Goal: Task Accomplishment & Management: Manage account settings

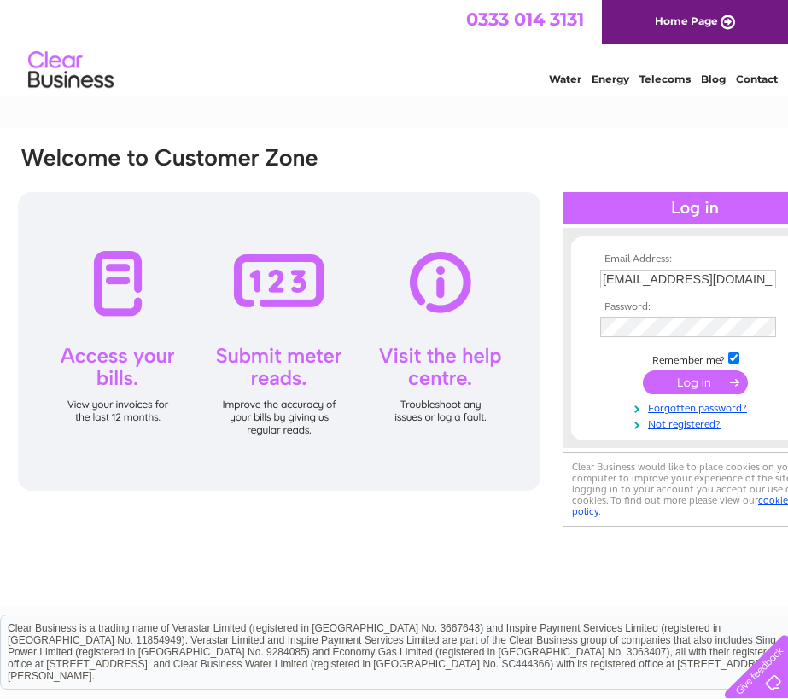
click at [687, 381] on input "submit" at bounding box center [694, 382] width 105 height 24
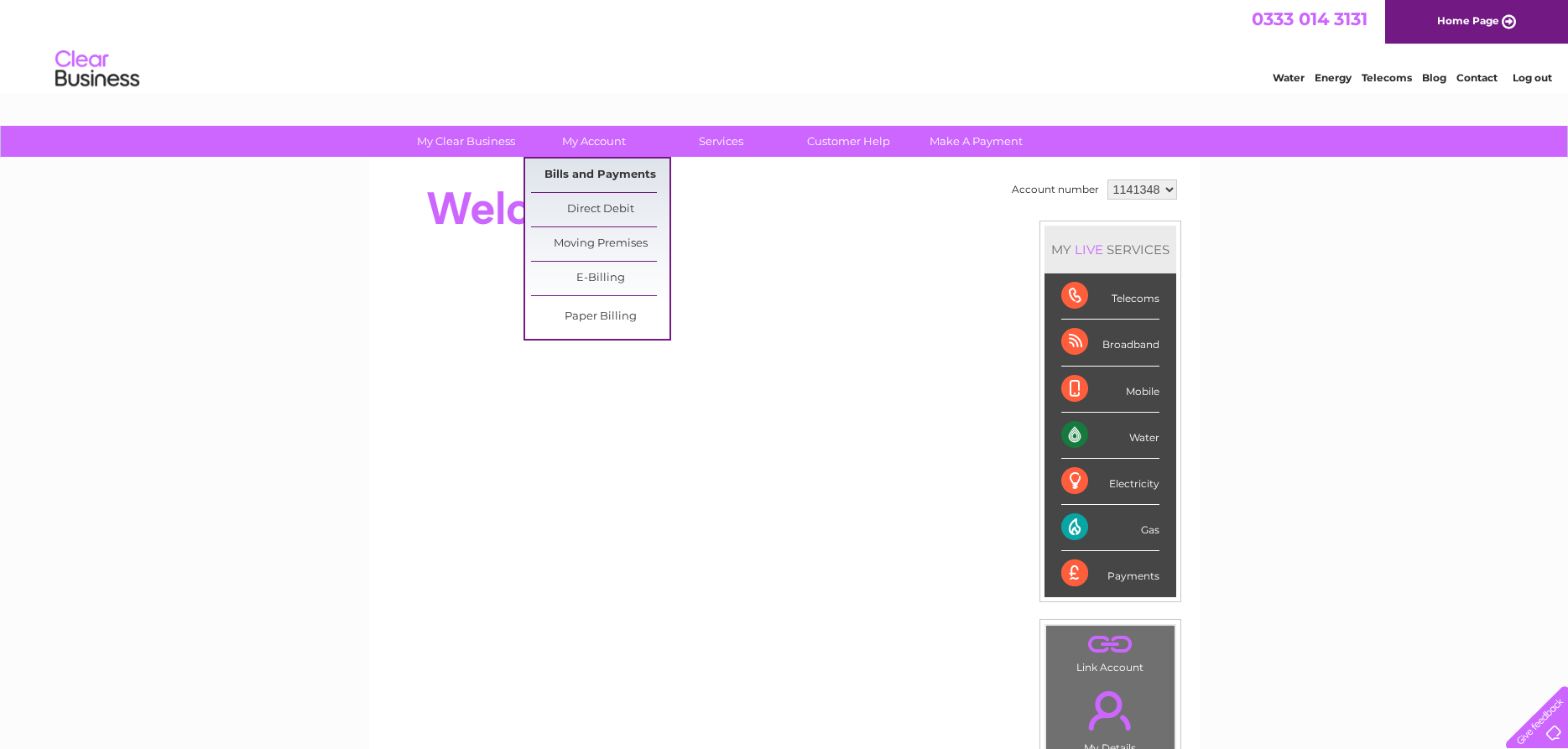
click at [570, 171] on link "Bills and Payments" at bounding box center [600, 175] width 139 height 33
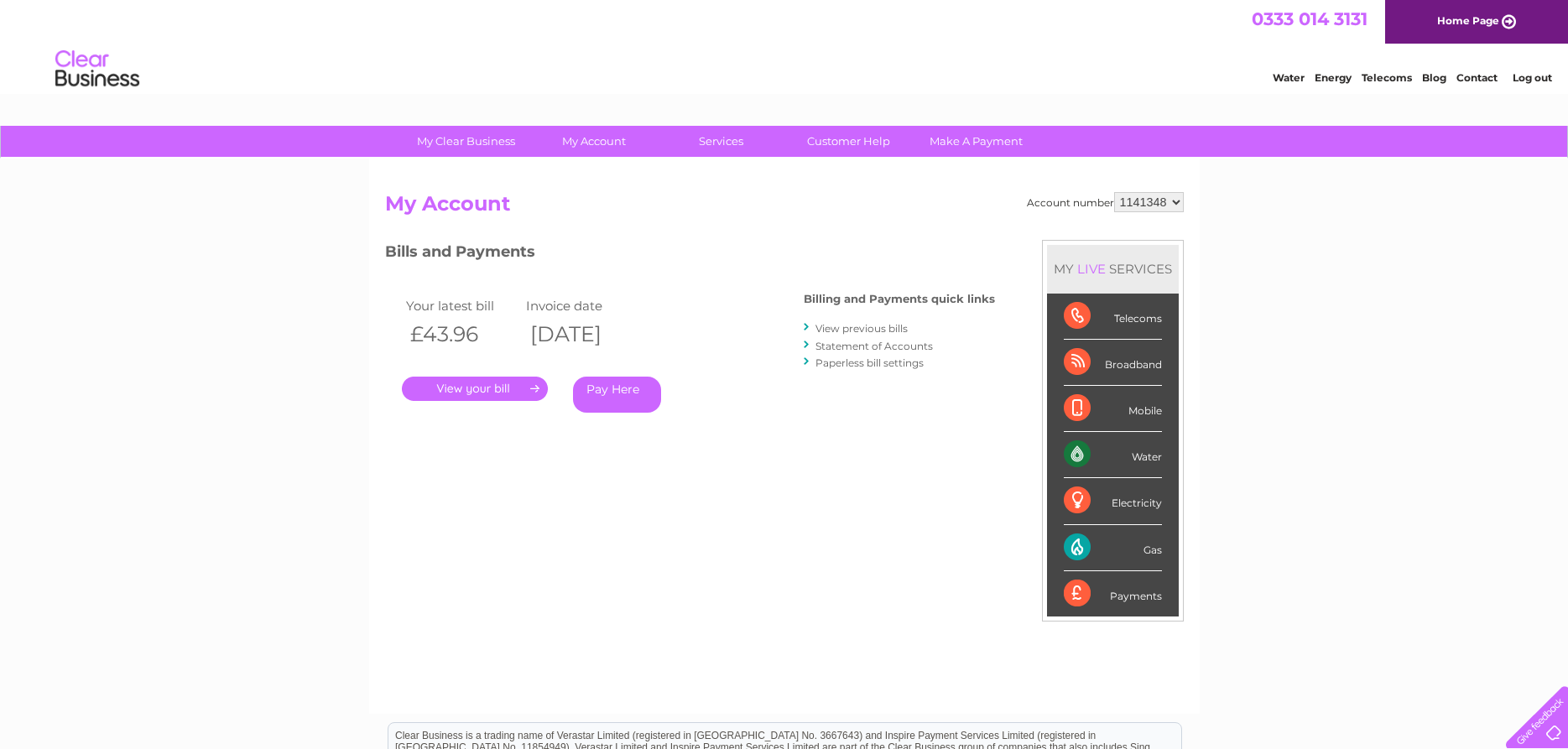
click at [517, 386] on link "." at bounding box center [475, 388] width 145 height 25
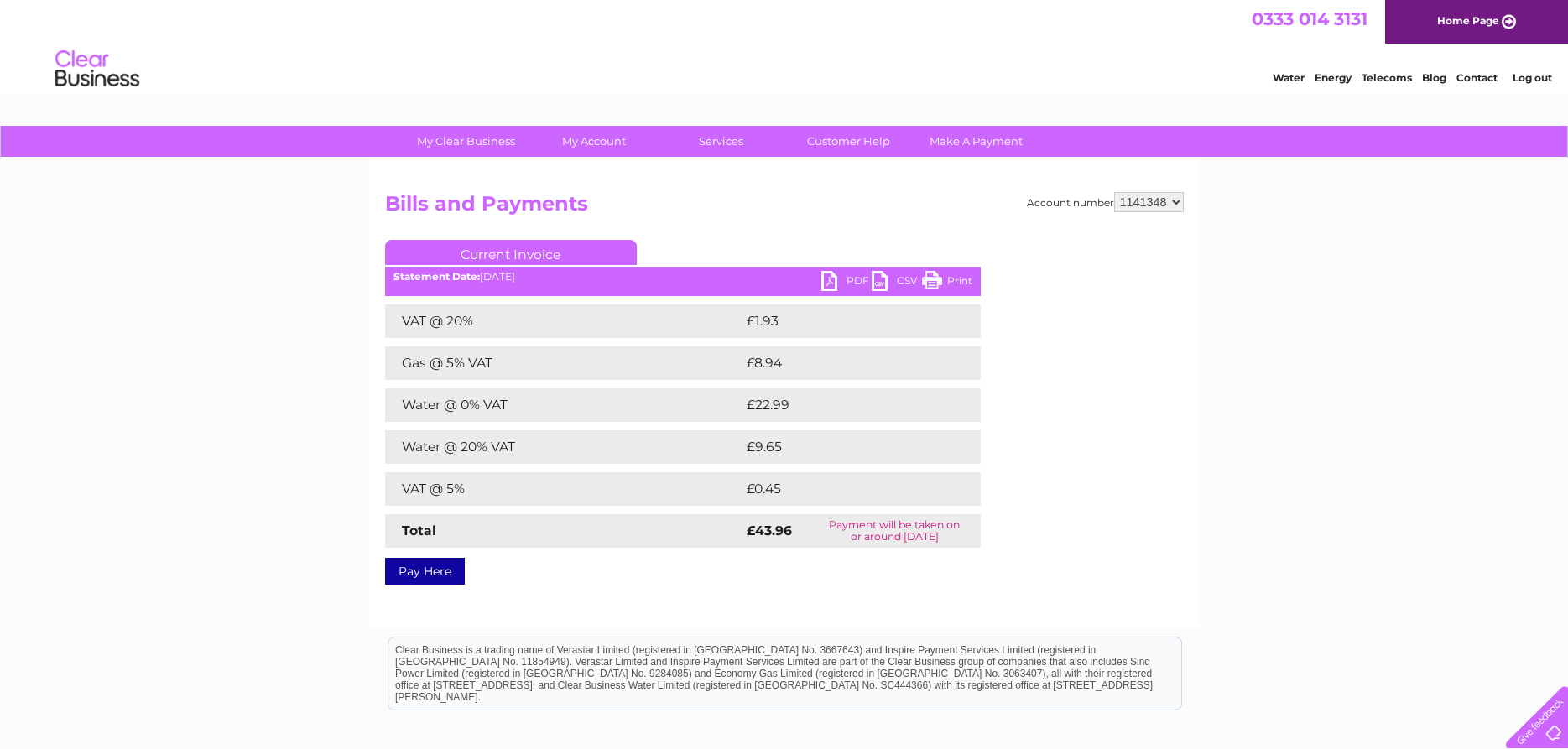
click at [832, 283] on link "PDF" at bounding box center [845, 283] width 50 height 25
